Goal: Information Seeking & Learning: Learn about a topic

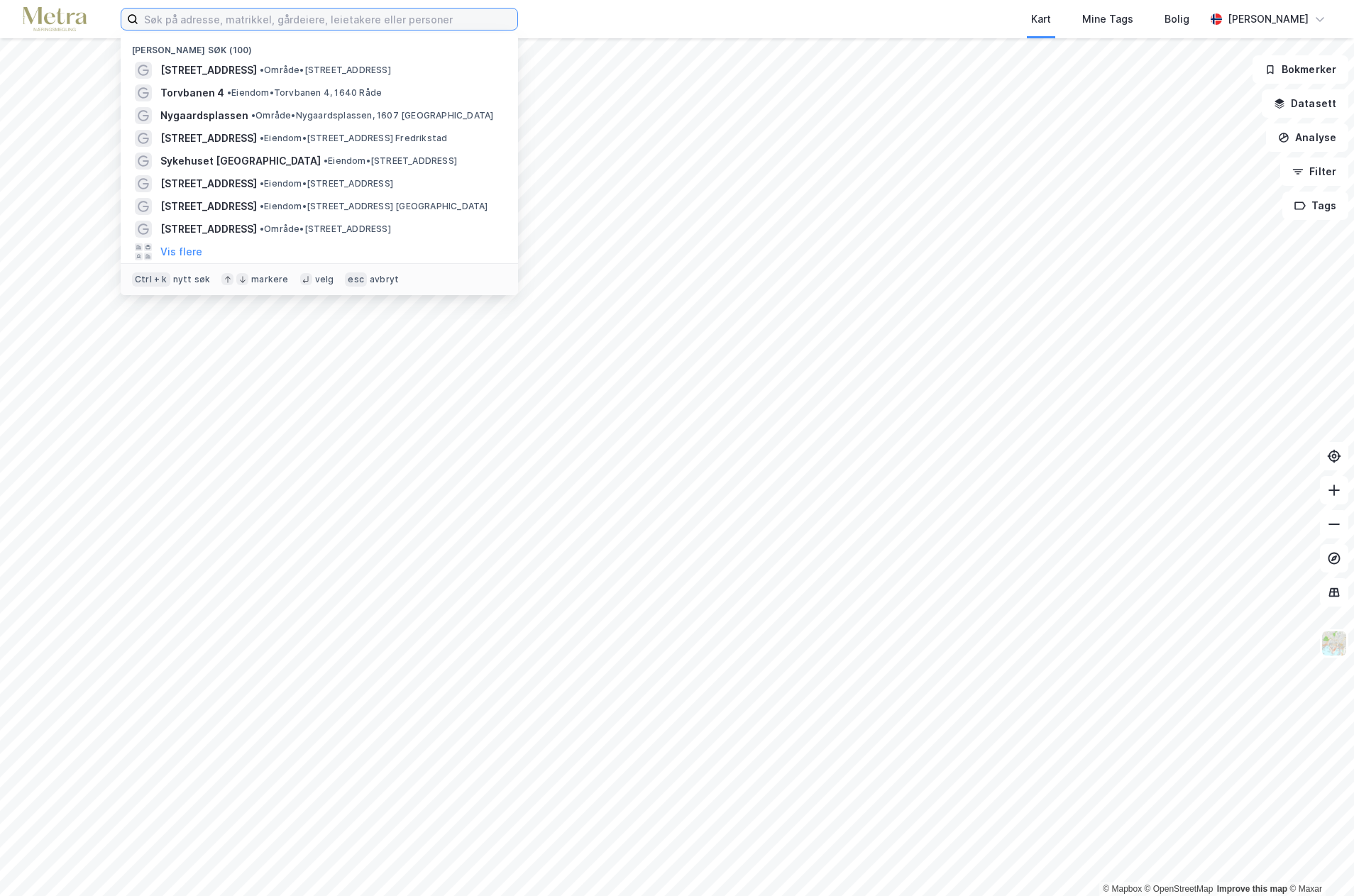
click at [189, 15] on input at bounding box center [328, 19] width 379 height 21
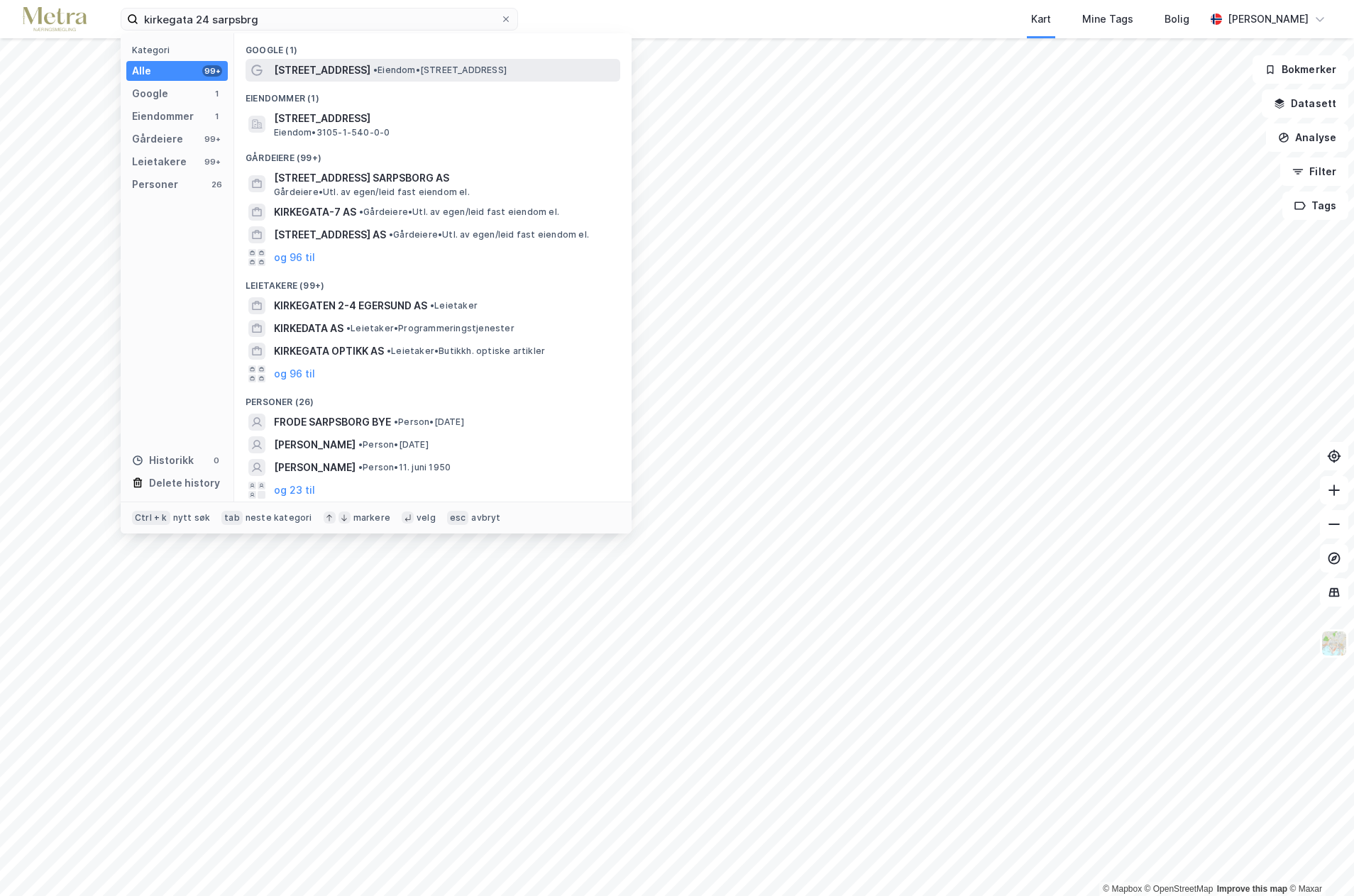
click at [316, 71] on span "[STREET_ADDRESS]" at bounding box center [322, 71] width 96 height 17
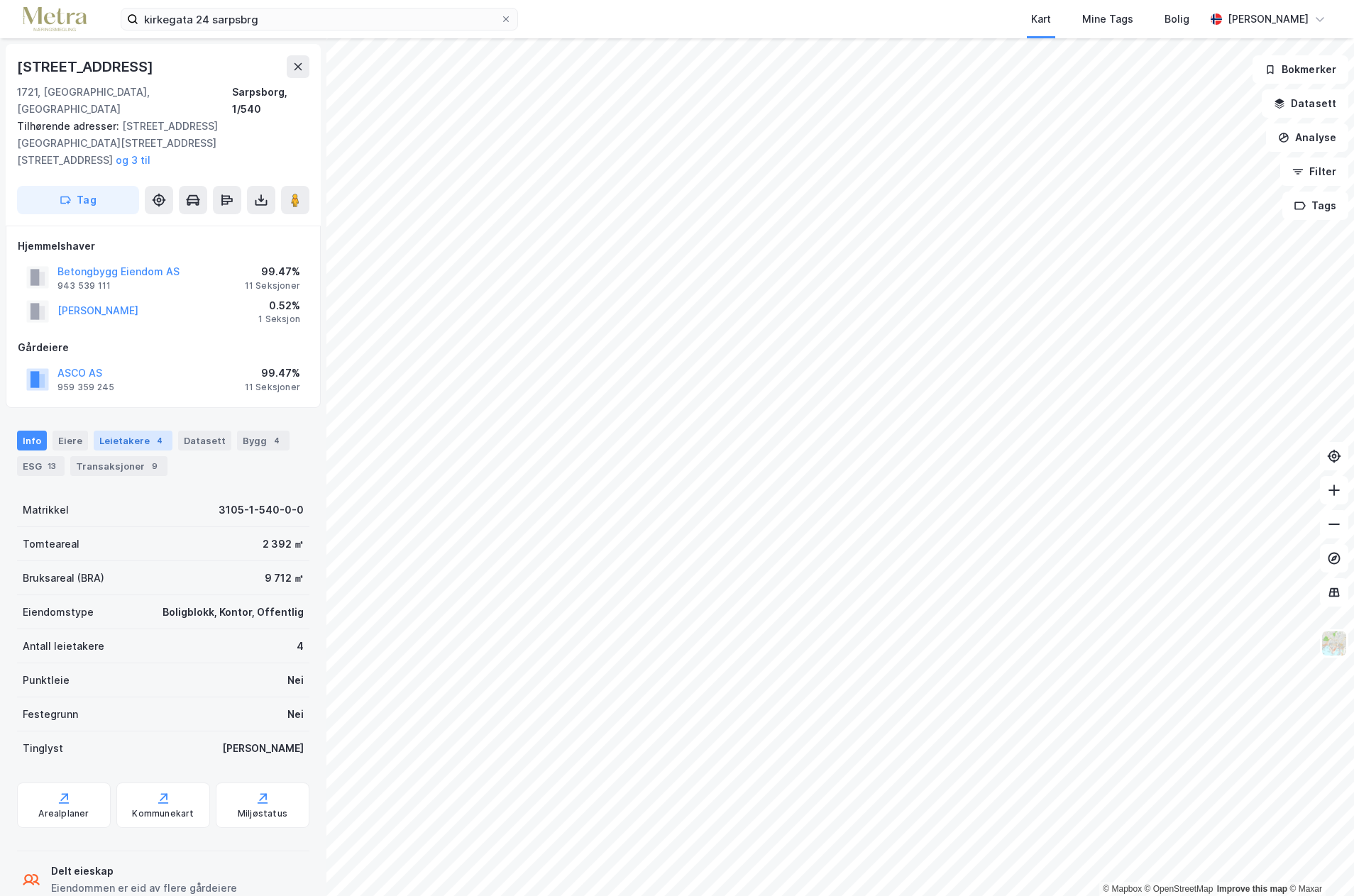
click at [124, 431] on div "Leietakere 4" at bounding box center [132, 440] width 79 height 19
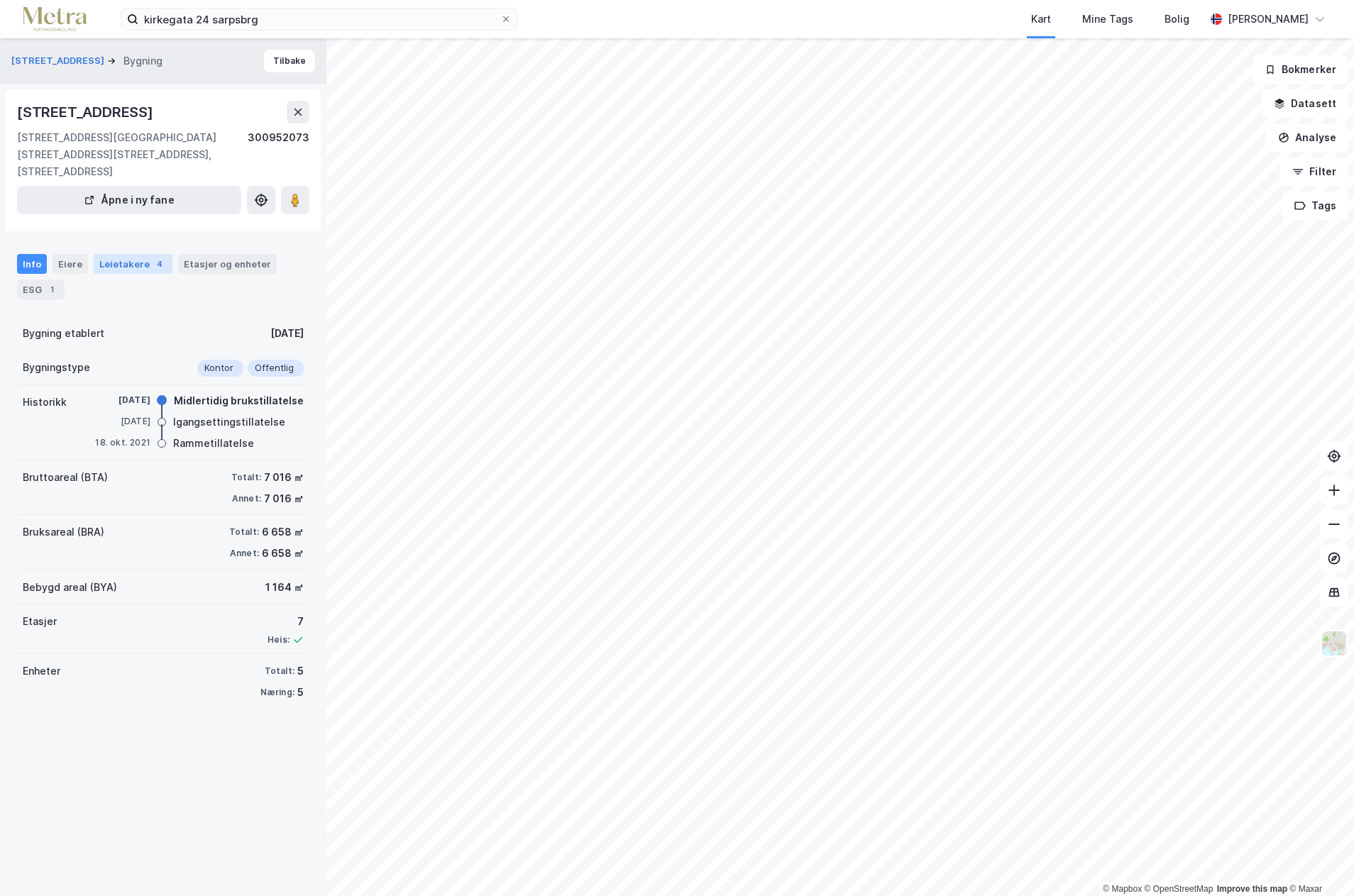
click at [131, 254] on div "Leietakere 4" at bounding box center [132, 263] width 79 height 19
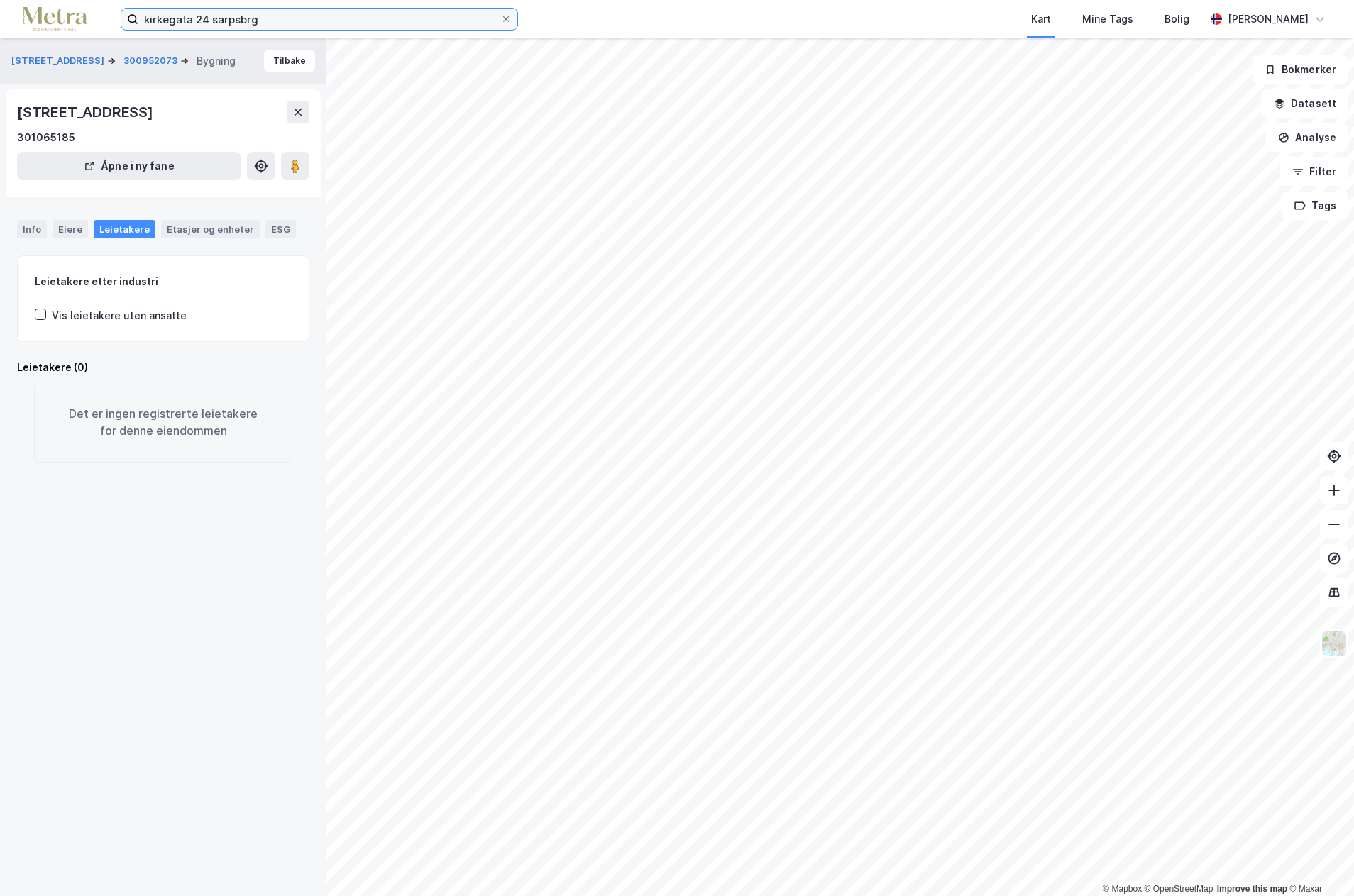
click at [246, 19] on input "kirkegata 24 sarpsbrg" at bounding box center [319, 19] width 362 height 21
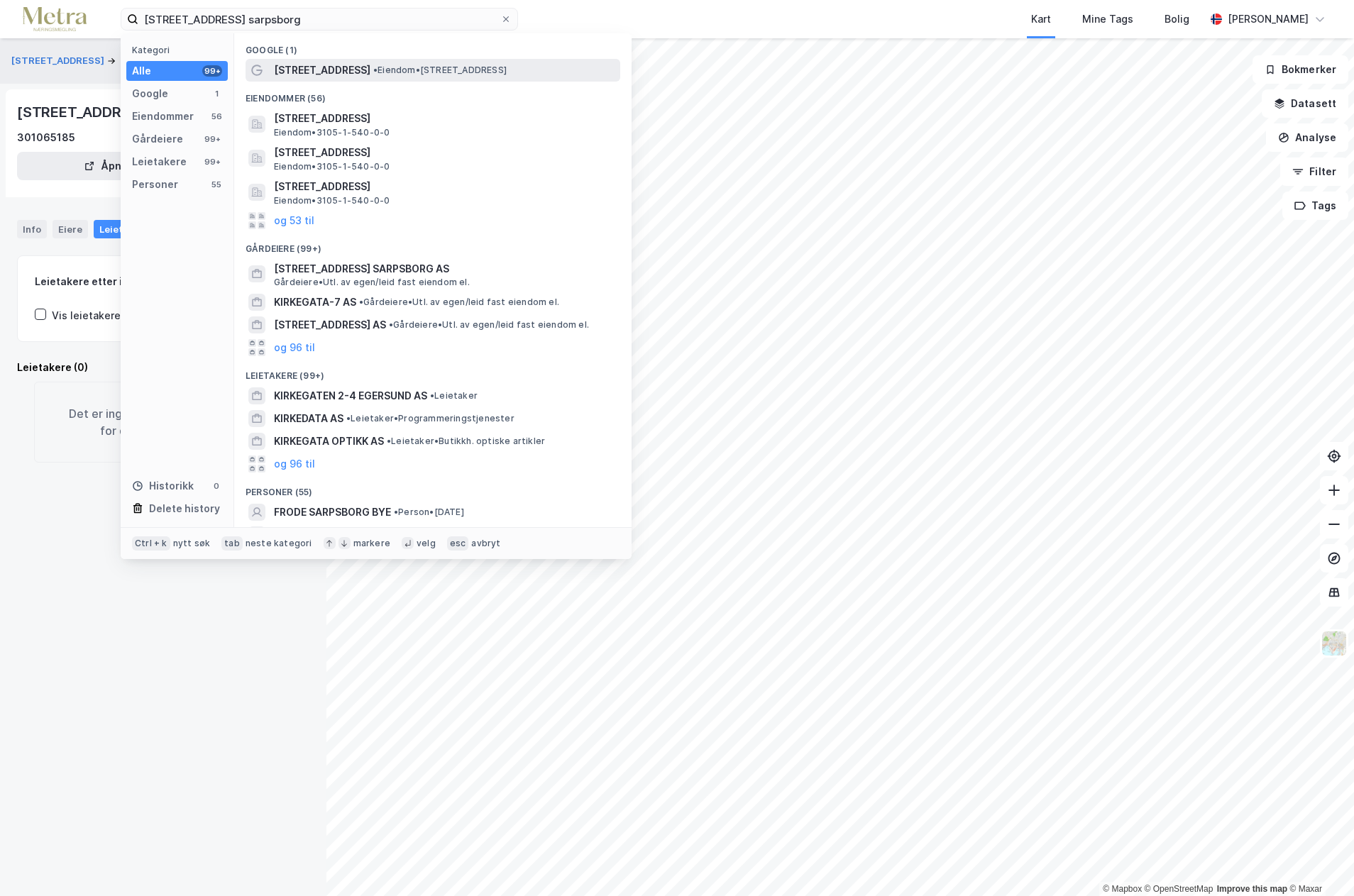
click at [312, 69] on span "[STREET_ADDRESS]" at bounding box center [322, 71] width 96 height 17
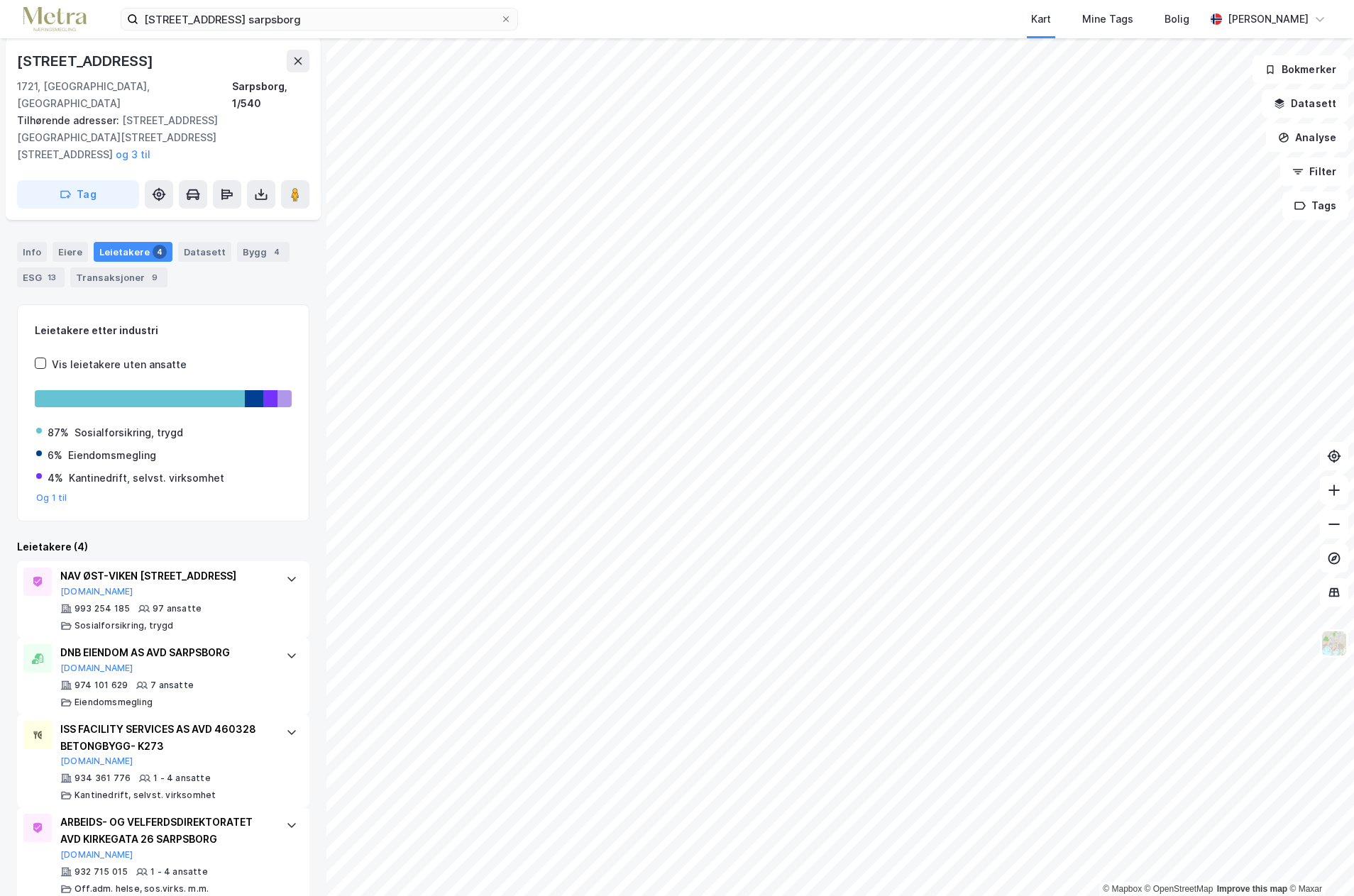
scroll to position [194, 0]
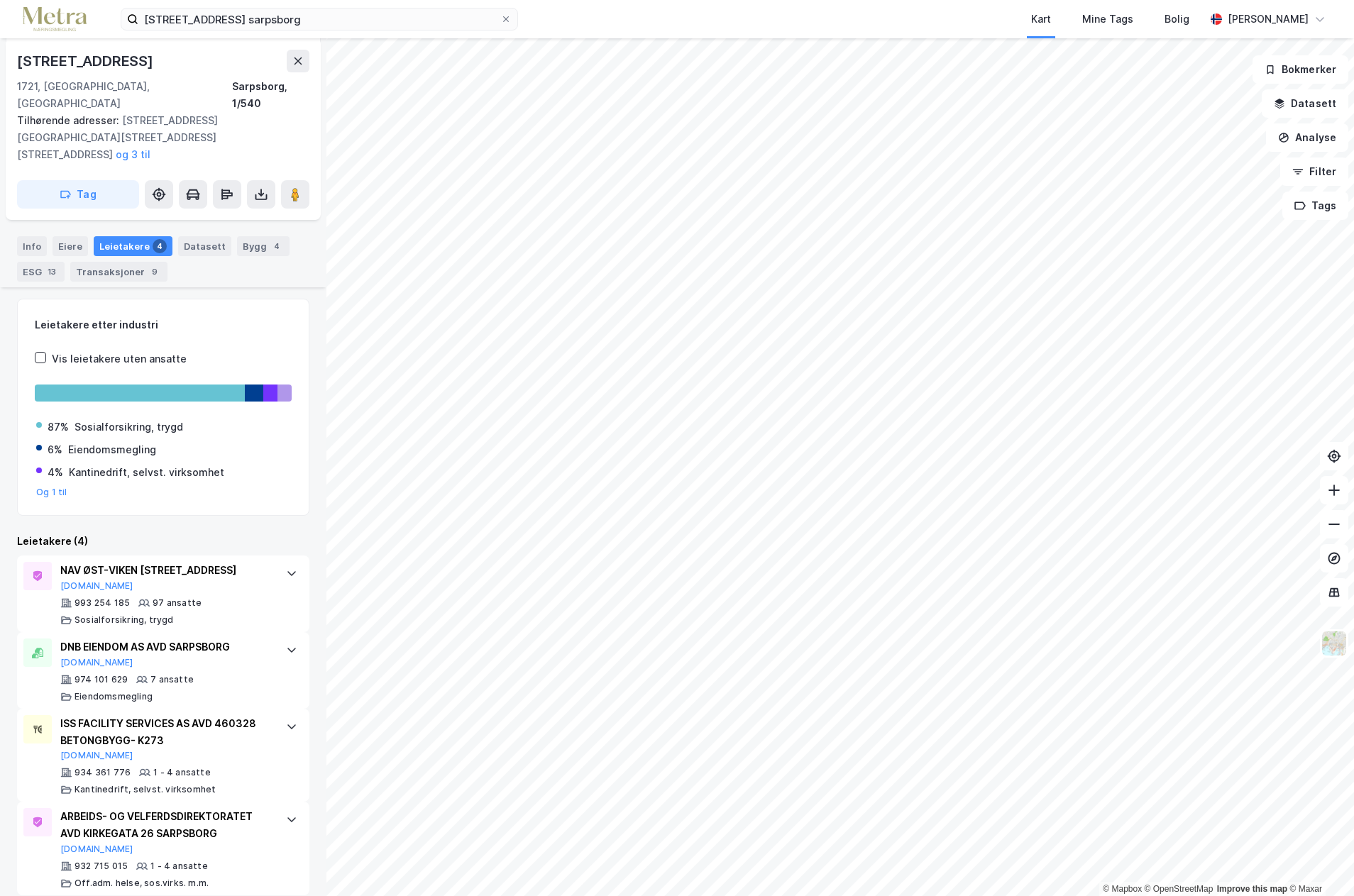
click at [155, 496] on div "Leietakere etter industri Vis leietakere uten ansatte 87% Sosialforsikring, try…" at bounding box center [163, 605] width 293 height 614
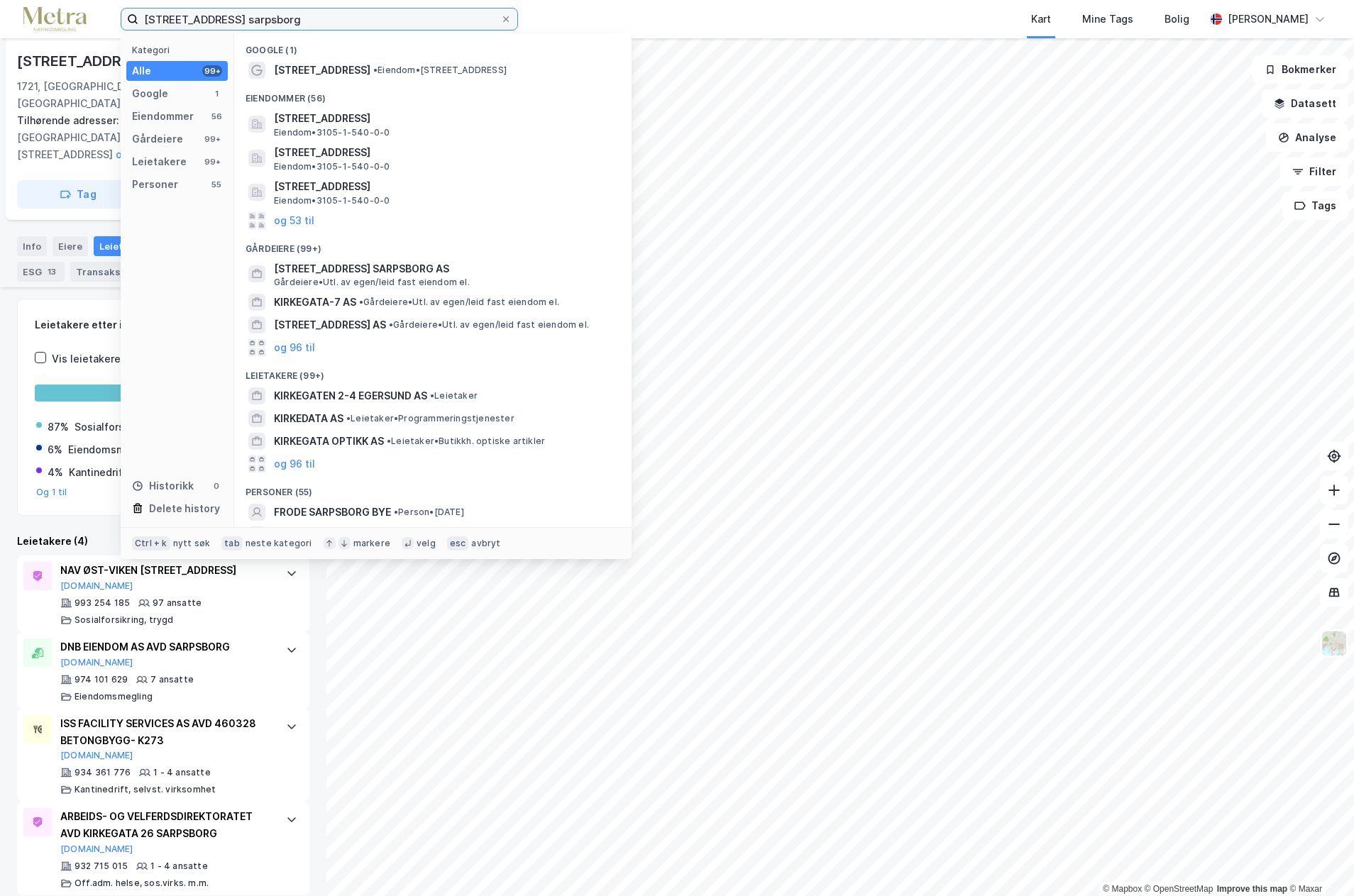
drag, startPoint x: 107, startPoint y: 16, endPoint x: 58, endPoint y: 16, distance: 49.0
click at [57, 16] on div "[STREET_ADDRESS] sarpsborg Kategori Alle 99+ Google 1 Eiendommer 56 Gårdeiere 9…" at bounding box center [677, 18] width 1354 height 38
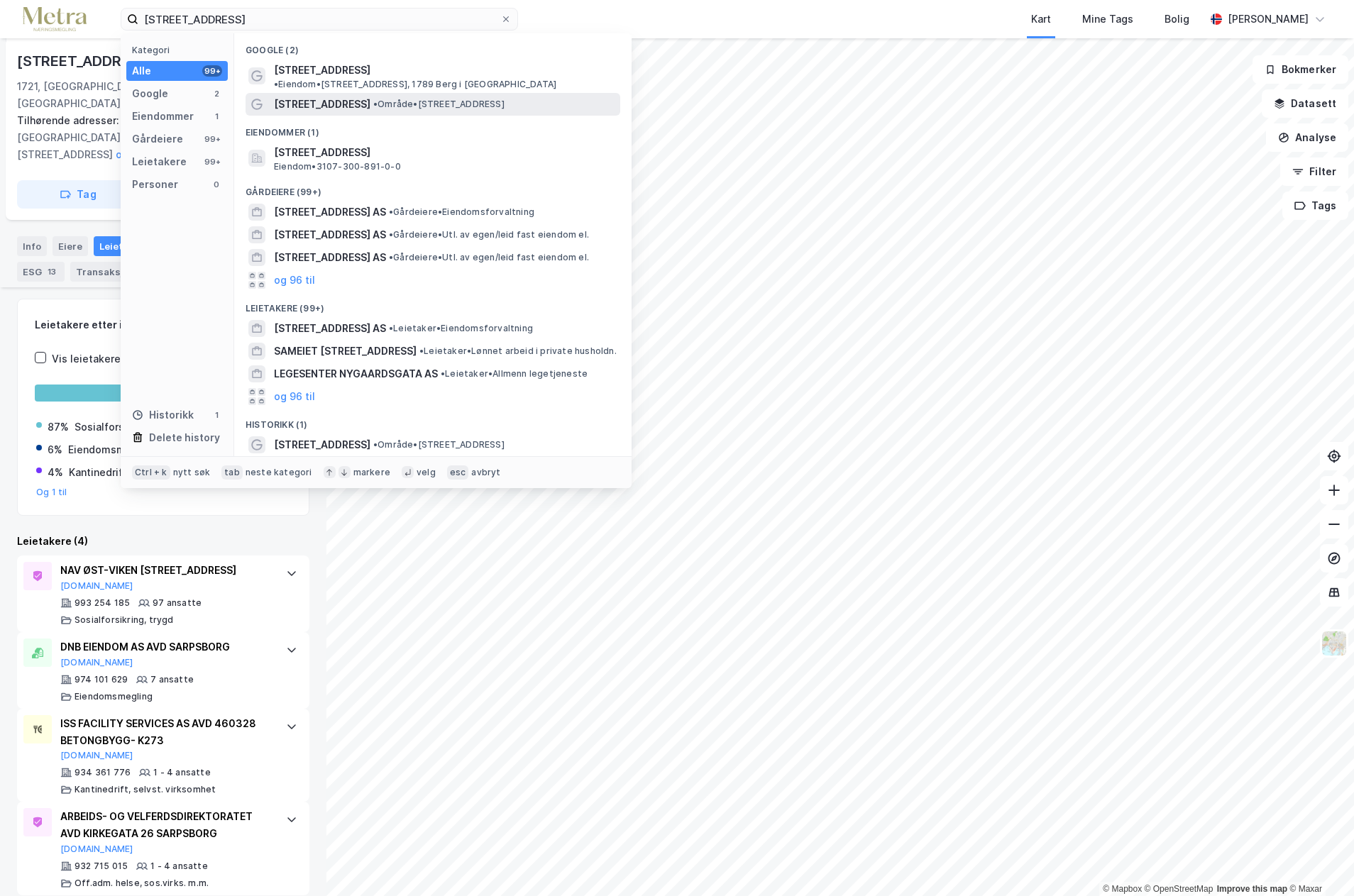
click at [343, 96] on span "[STREET_ADDRESS]" at bounding box center [322, 105] width 96 height 17
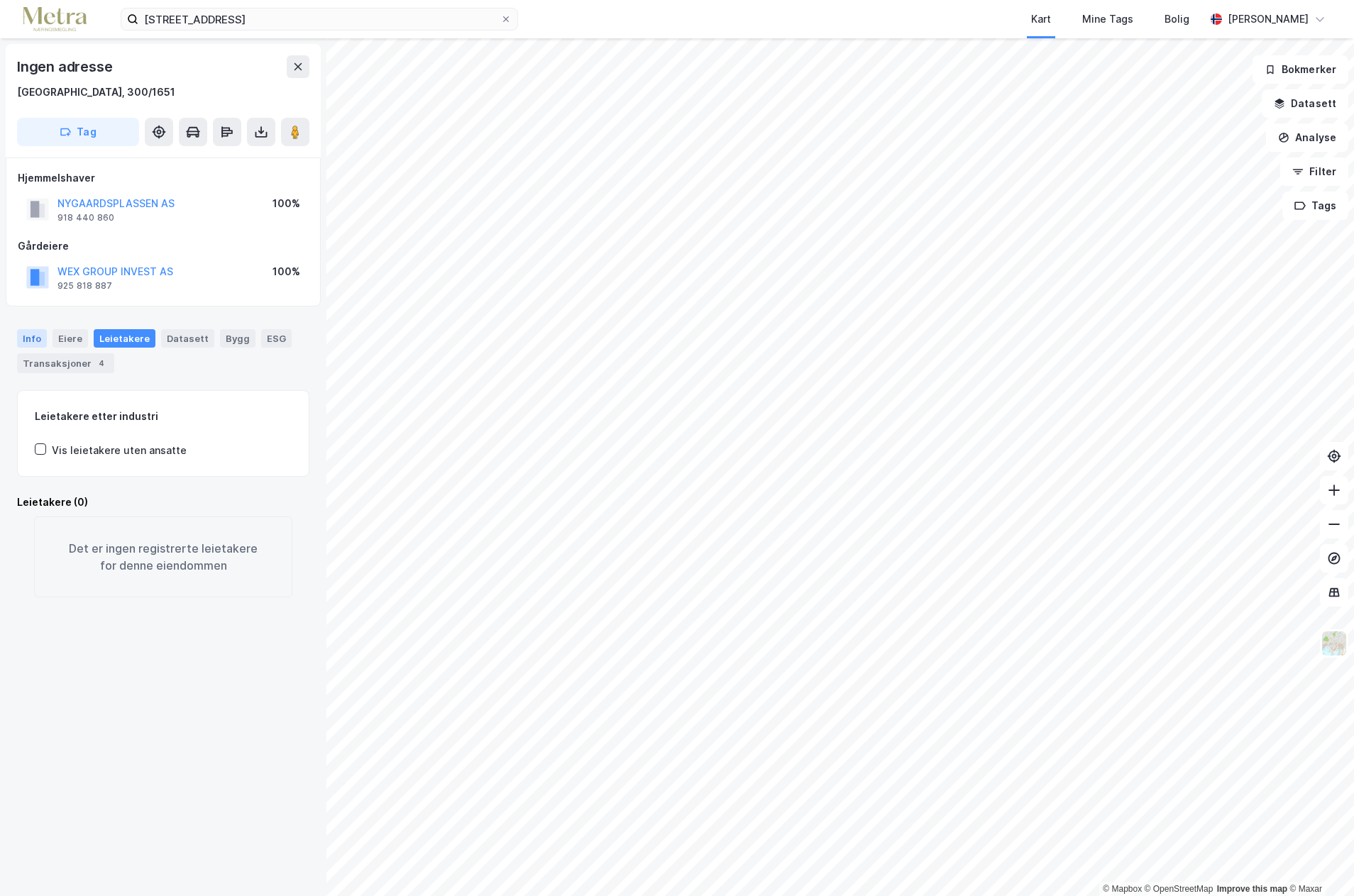
click at [27, 330] on div "Info" at bounding box center [32, 338] width 30 height 18
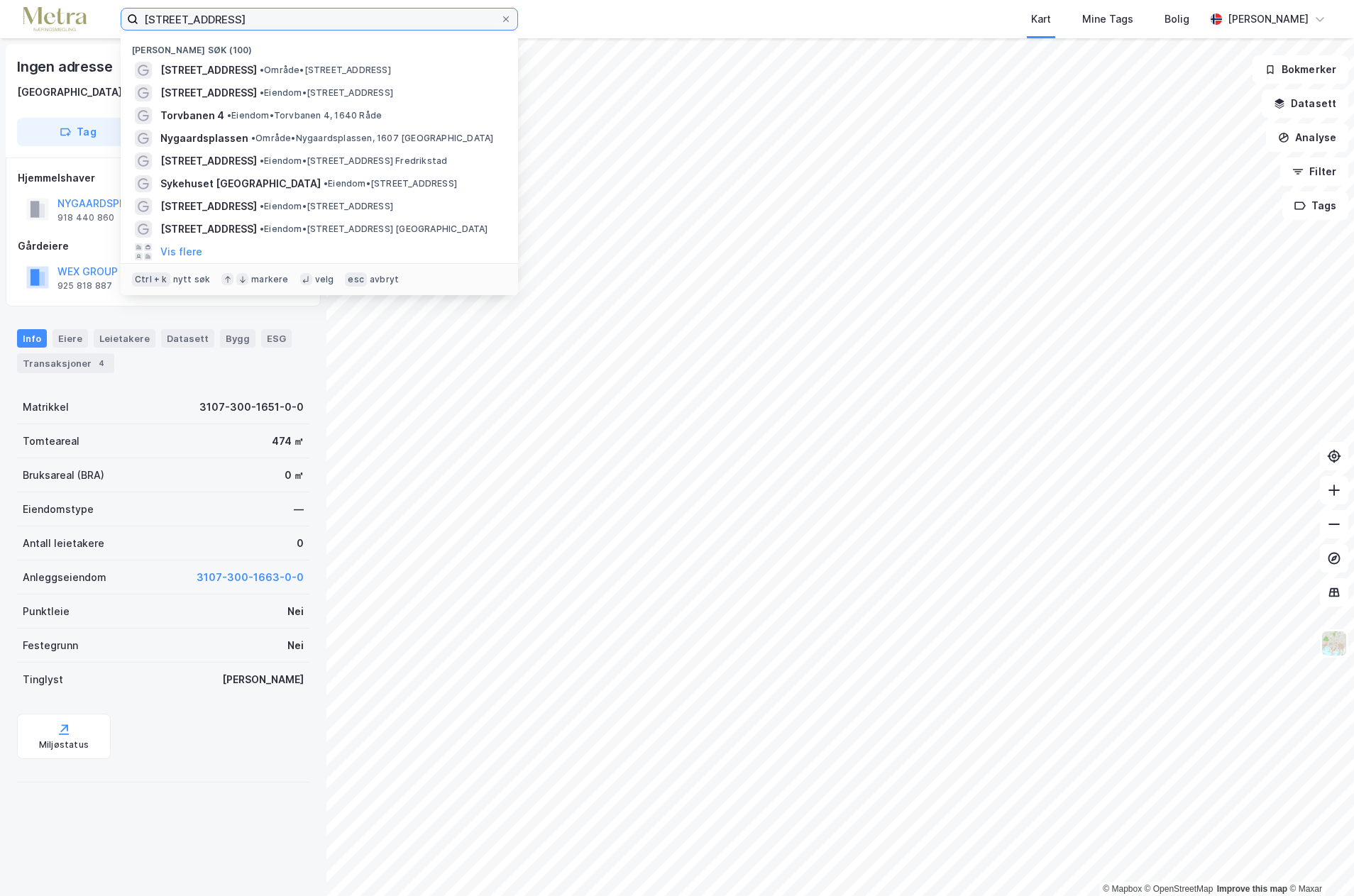
drag, startPoint x: 234, startPoint y: 13, endPoint x: 35, endPoint y: 25, distance: 199.4
click at [35, 25] on div "[STREET_ADDRESS] Nylige søk (100) [STREET_ADDRESS] • Område • [STREET_ADDRESS],…" at bounding box center [677, 18] width 1354 height 38
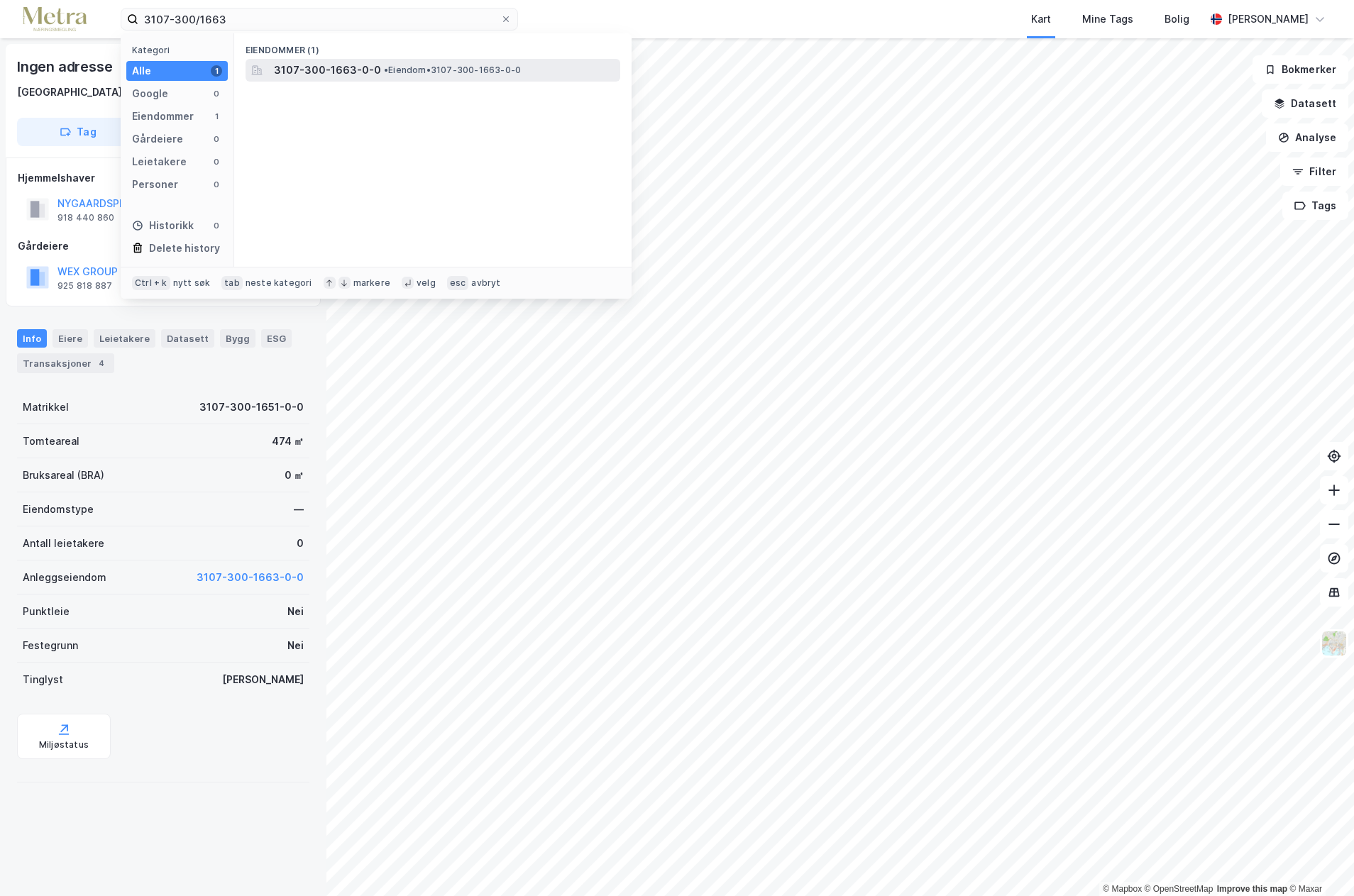
click at [333, 62] on span "3107-300-1663-0-0" at bounding box center [328, 71] width 107 height 17
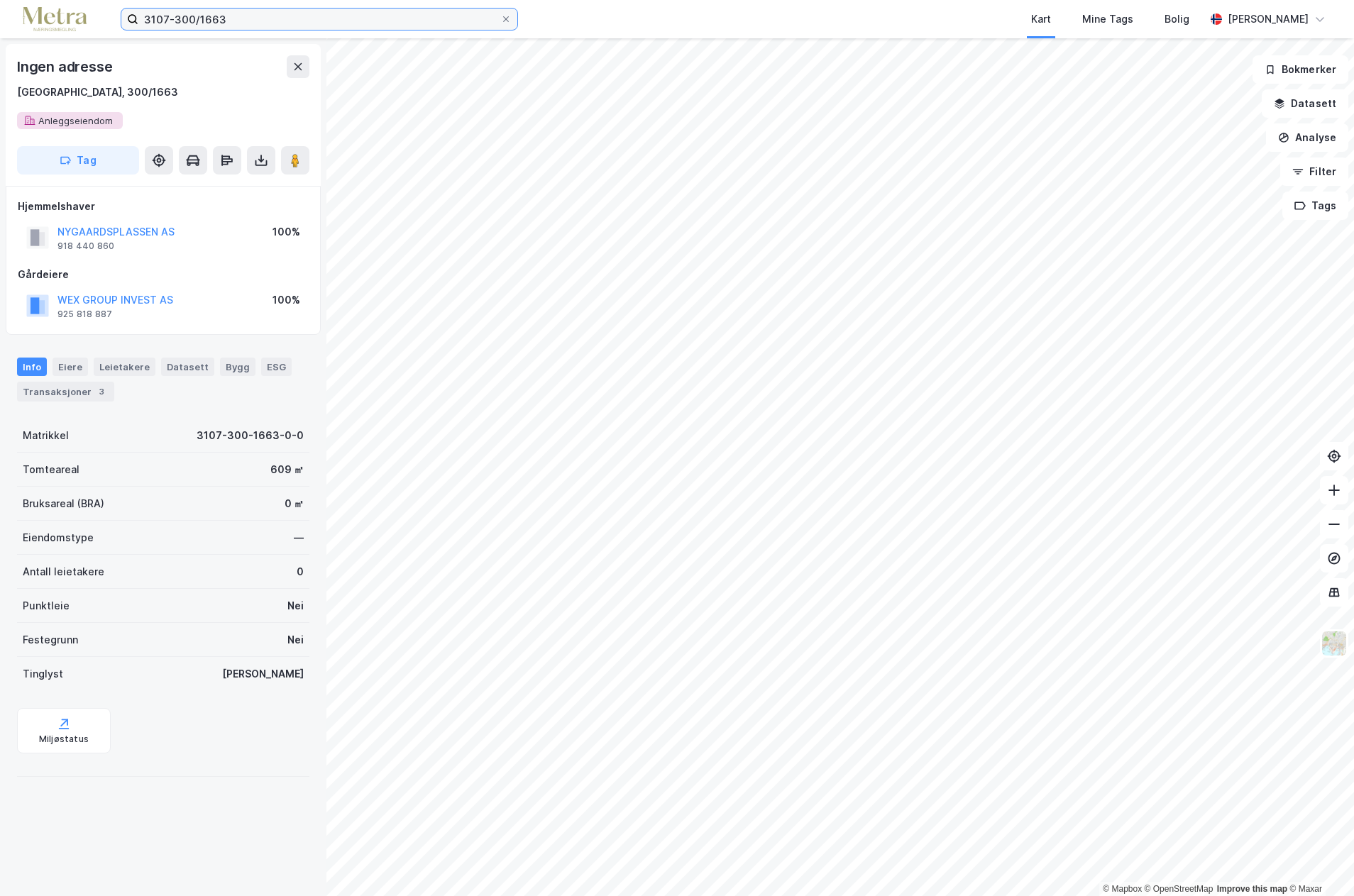
click at [226, 19] on input "3107-300/1663" at bounding box center [319, 19] width 362 height 21
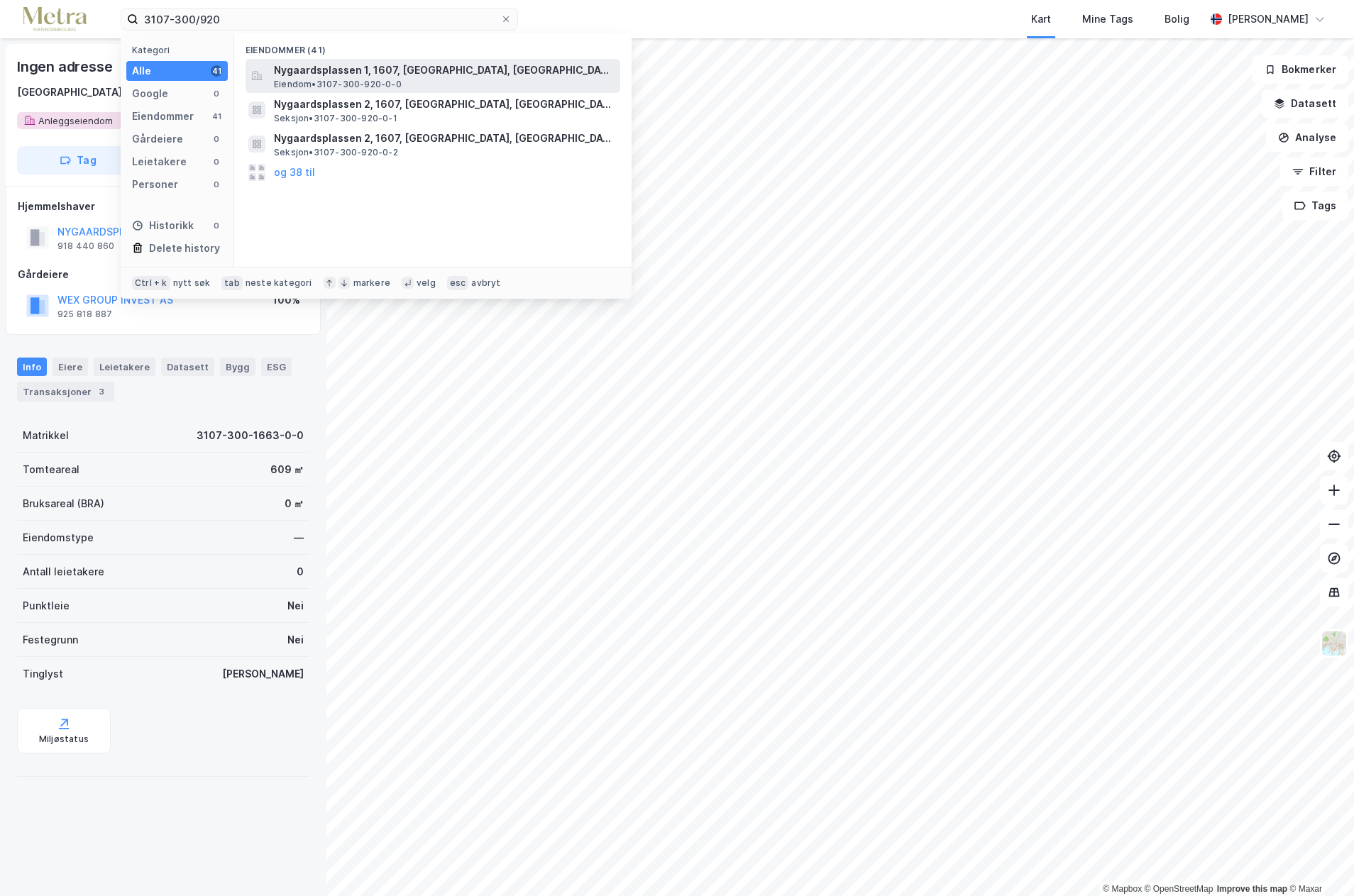
click at [358, 70] on span "Nygaardsplassen 1, 1607, [GEOGRAPHIC_DATA], [GEOGRAPHIC_DATA]" at bounding box center [444, 71] width 341 height 17
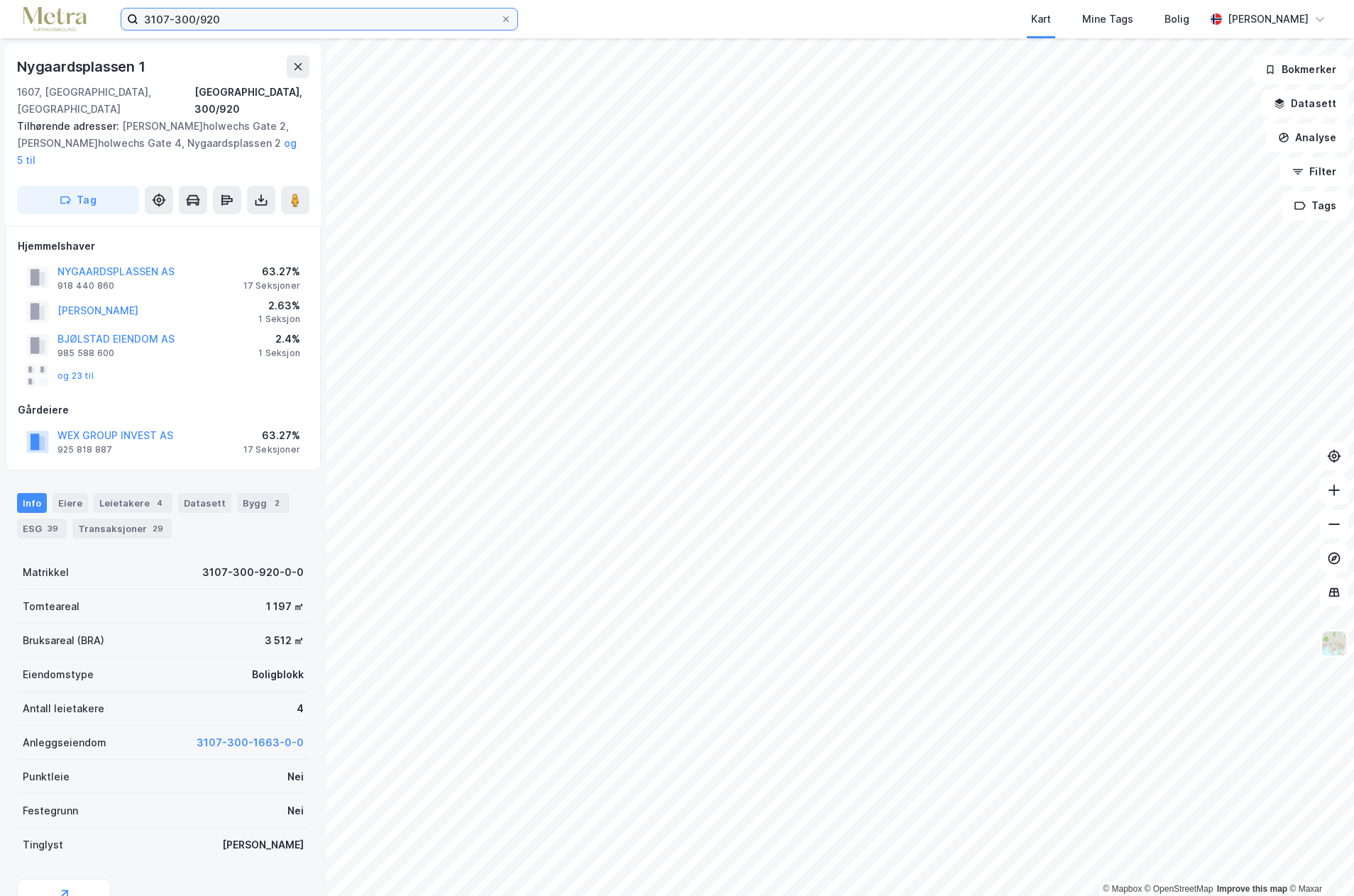
click at [220, 19] on input "3107-300/920" at bounding box center [319, 19] width 362 height 21
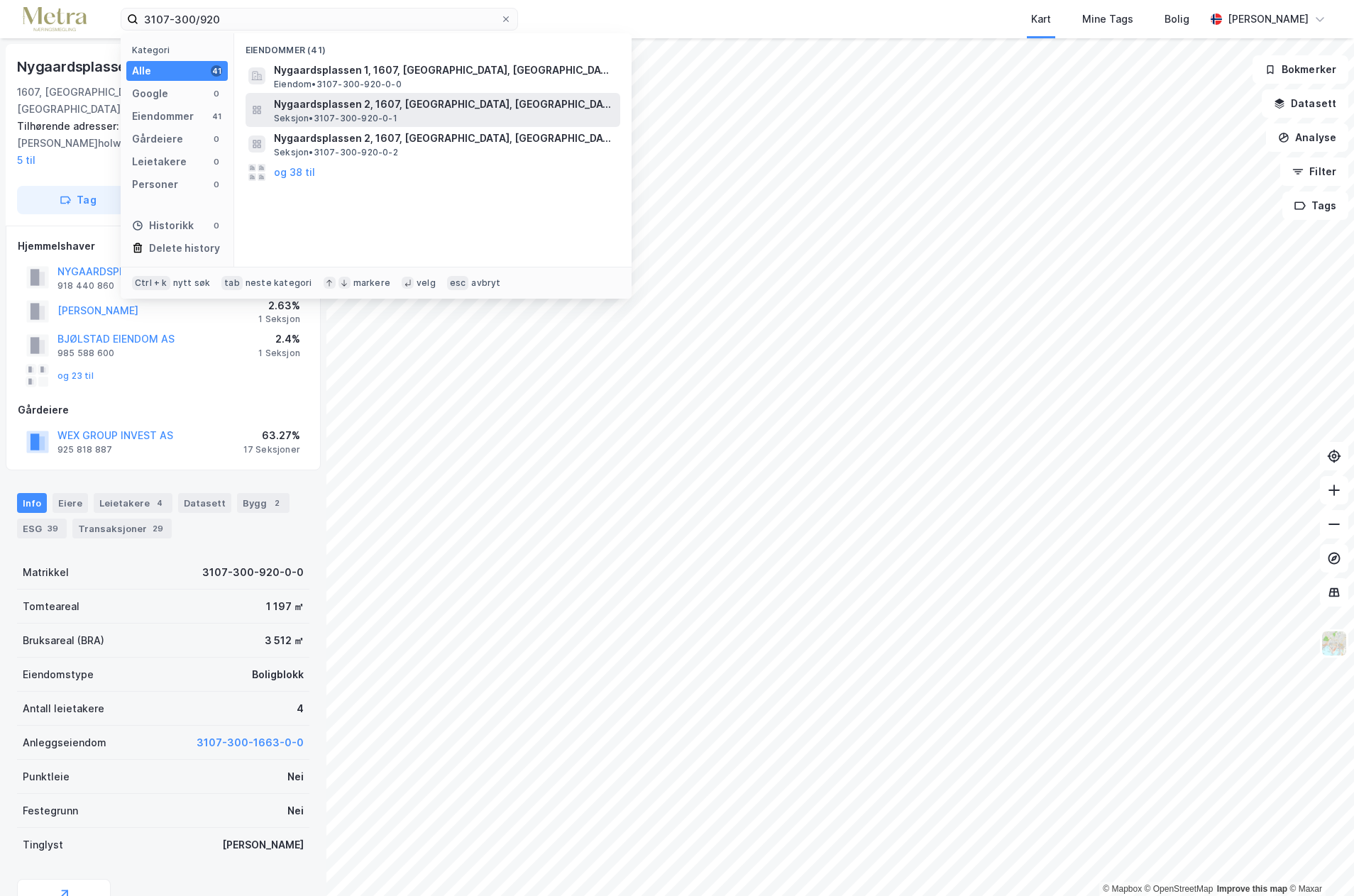
click at [397, 107] on span "Nygaardsplassen 2, 1607, [GEOGRAPHIC_DATA], [GEOGRAPHIC_DATA]" at bounding box center [444, 105] width 341 height 17
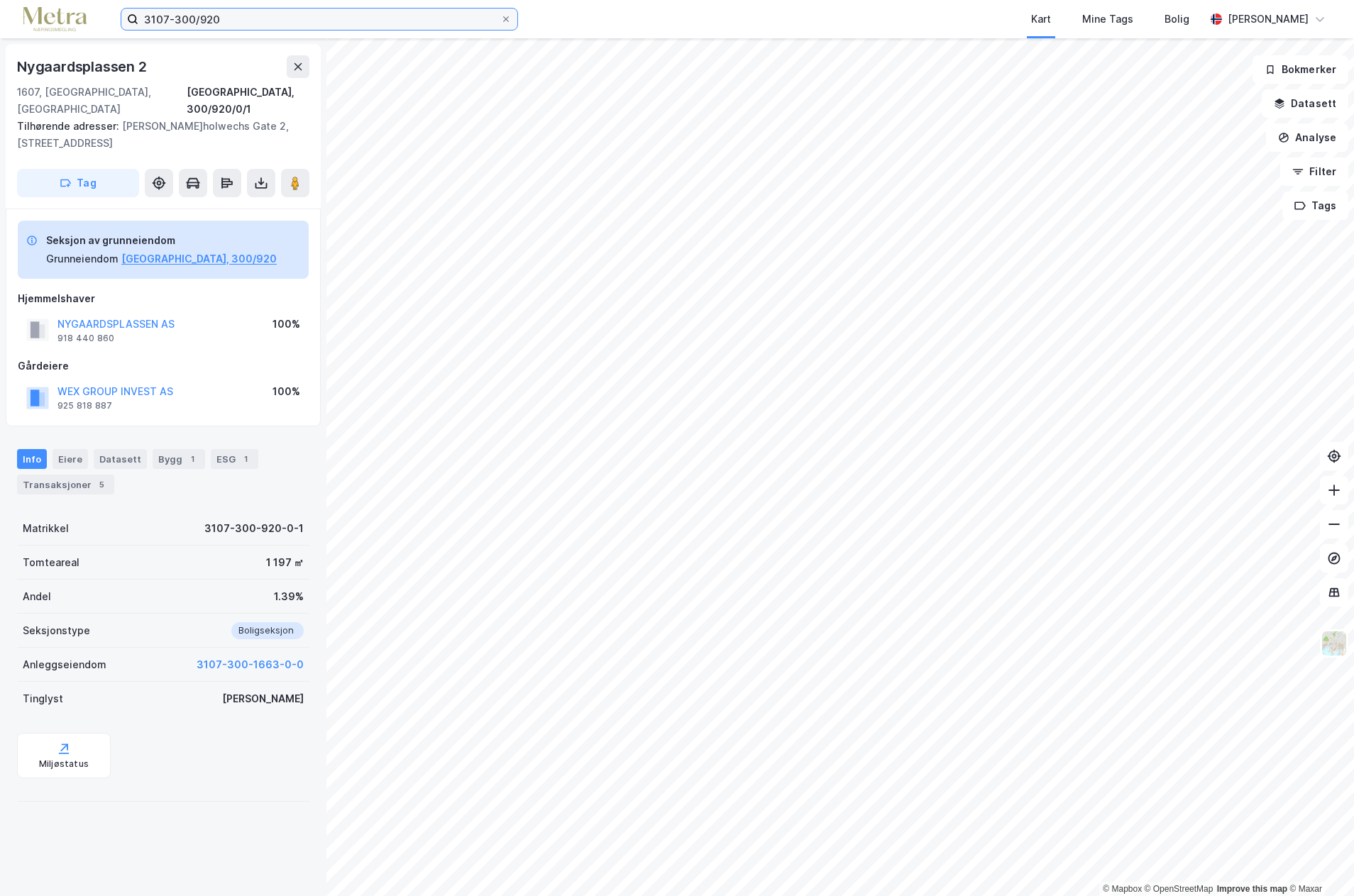
click at [223, 17] on input "3107-300/920" at bounding box center [319, 19] width 362 height 21
click at [218, 17] on input "3107-300/920" at bounding box center [319, 19] width 362 height 21
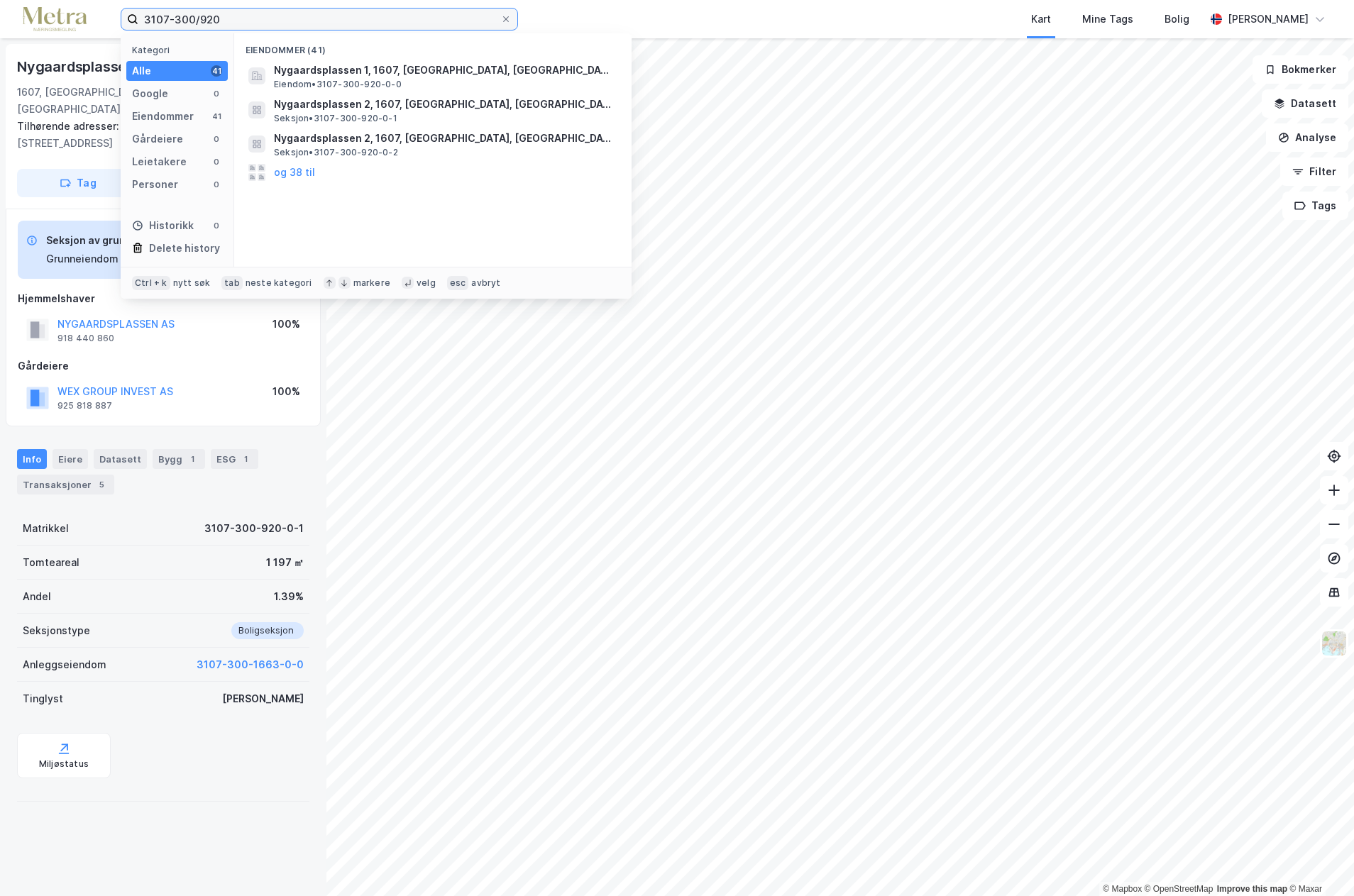
click at [220, 19] on input "3107-300/920" at bounding box center [319, 19] width 362 height 21
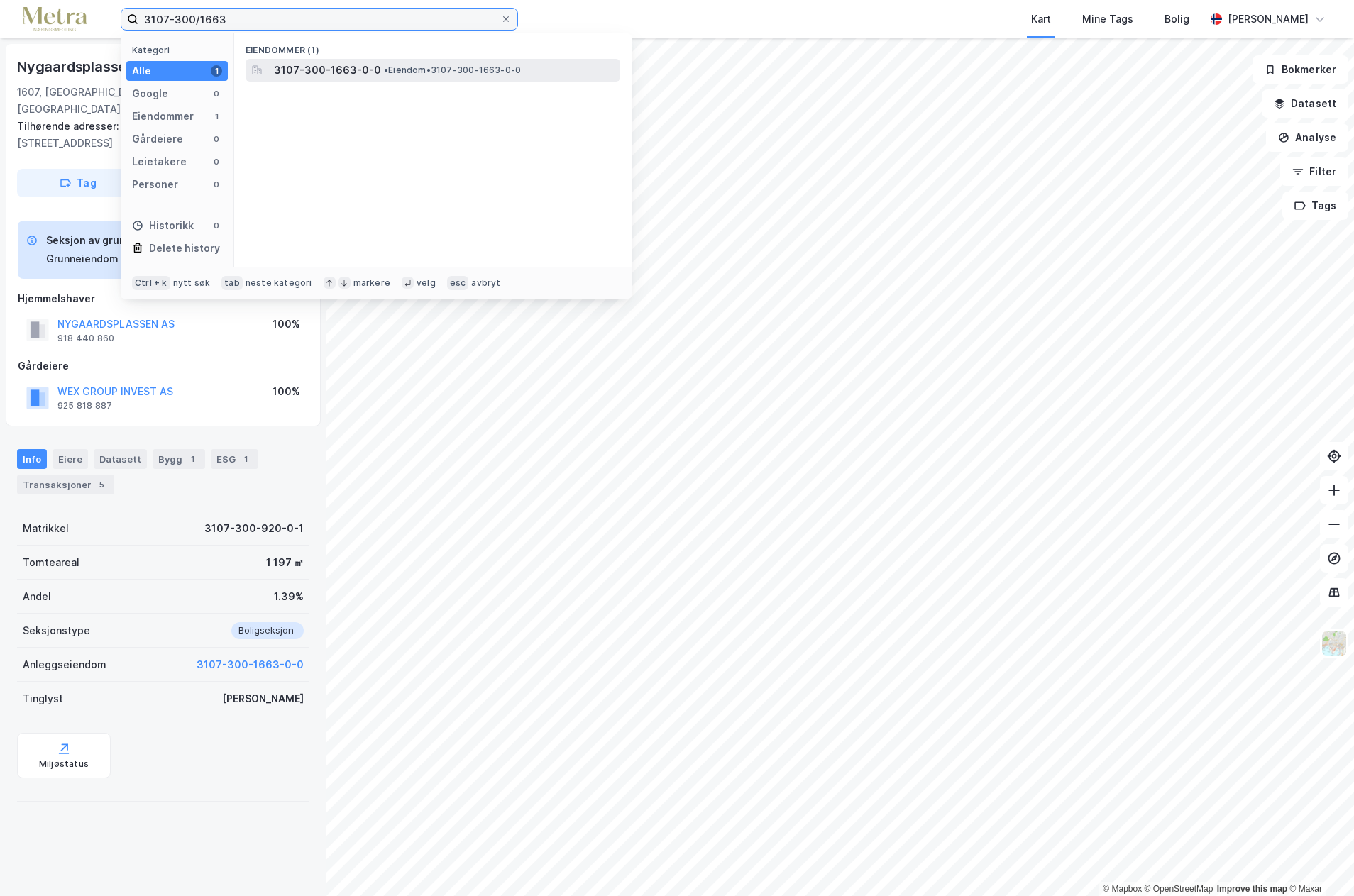
type input "3107-300/1663"
click at [317, 71] on span "3107-300-1663-0-0" at bounding box center [328, 71] width 107 height 17
